Goal: Information Seeking & Learning: Check status

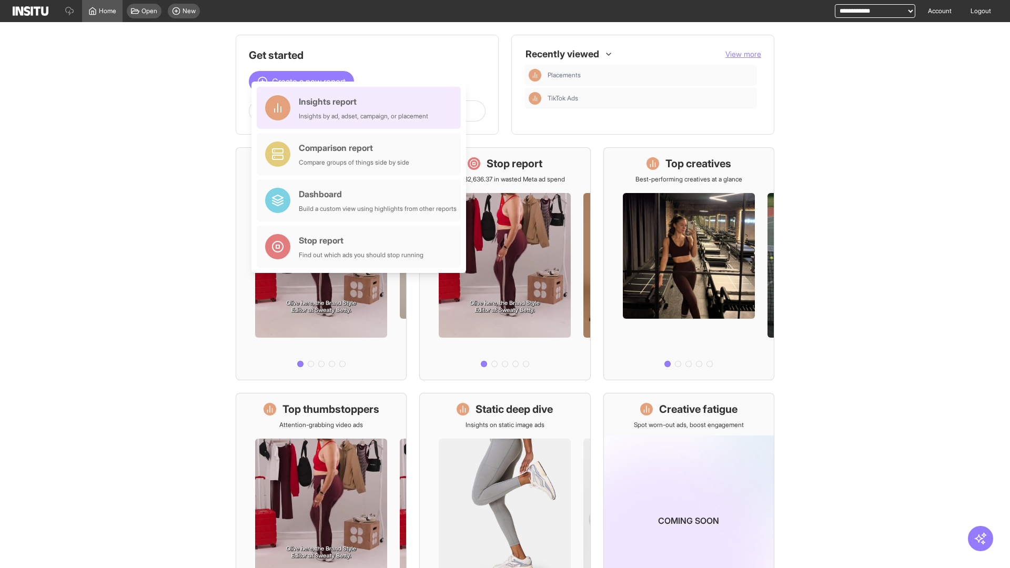
click at [361, 108] on div "Insights report Insights by ad, adset, campaign, or placement" at bounding box center [363, 107] width 129 height 25
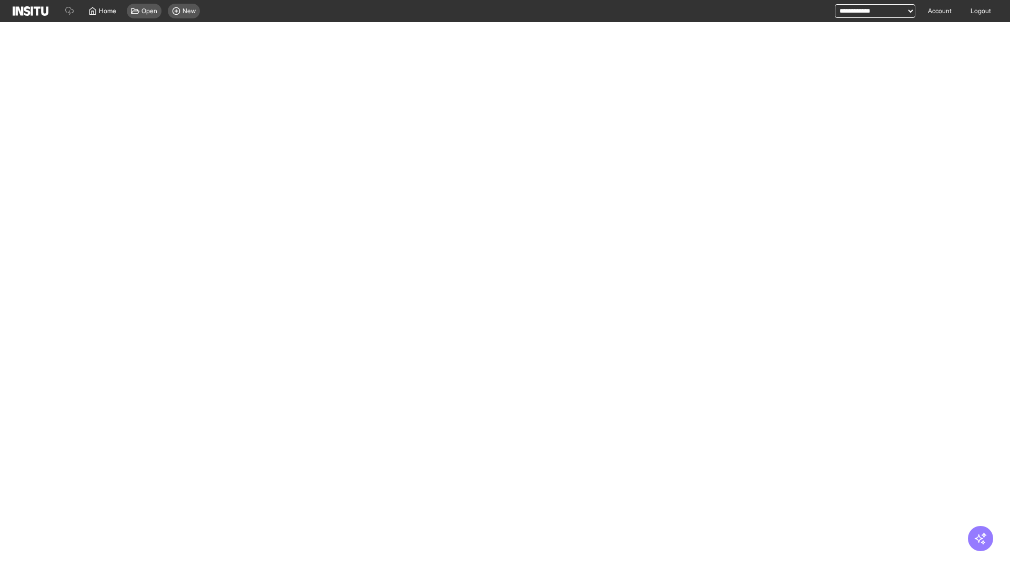
select select "**"
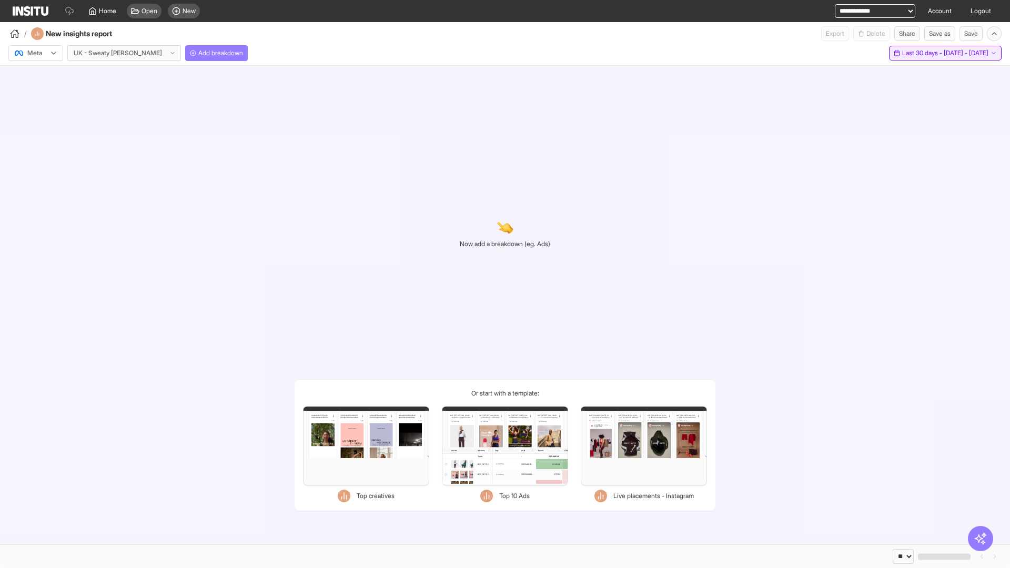
click at [931, 53] on span "Last 30 days - [DATE] - [DATE]" at bounding box center [945, 53] width 86 height 8
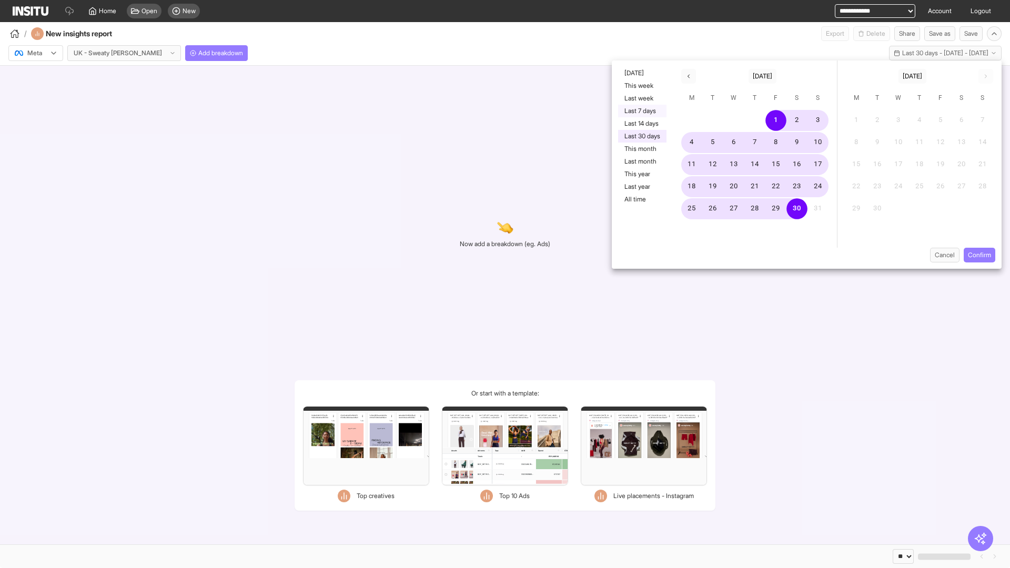
click at [641, 111] on button "Last 7 days" at bounding box center [642, 111] width 48 height 13
